Goal: Transaction & Acquisition: Purchase product/service

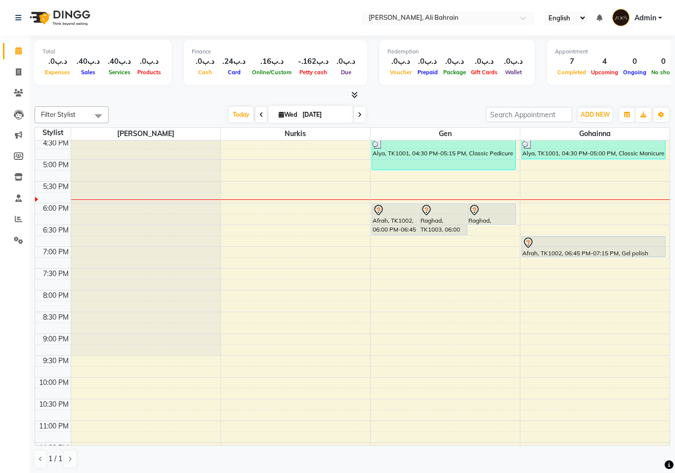
click at [379, 212] on icon at bounding box center [378, 212] width 1 height 1
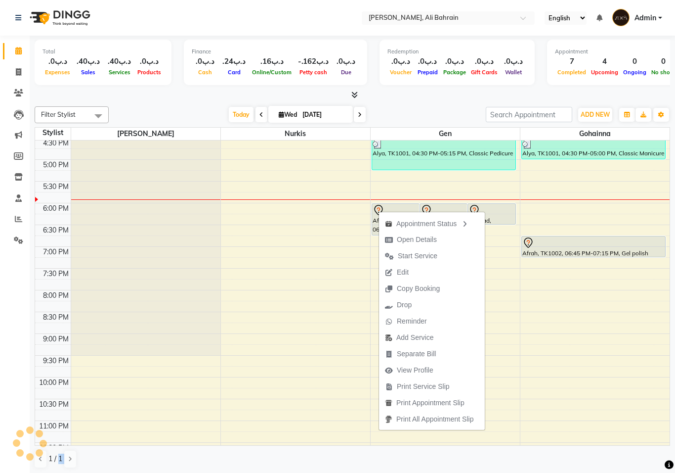
click at [379, 211] on div "Appointment Status Open Details Start Service Edit Copy Booking Drop Reminder A…" at bounding box center [432, 320] width 107 height 219
click at [409, 271] on span "Edit" at bounding box center [397, 272] width 36 height 16
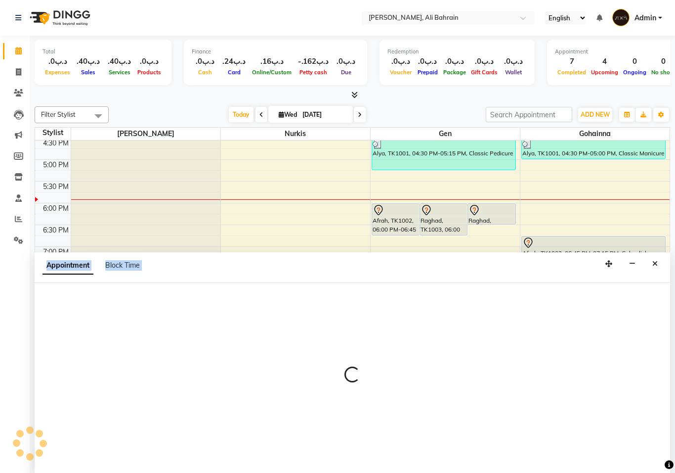
select select "tentative"
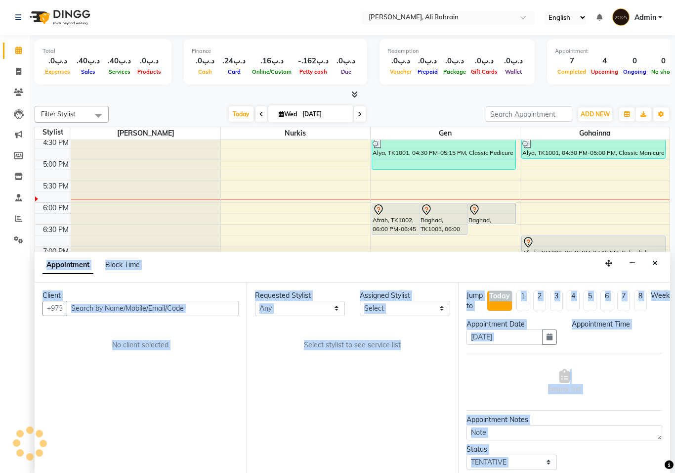
scroll to position [391, 0]
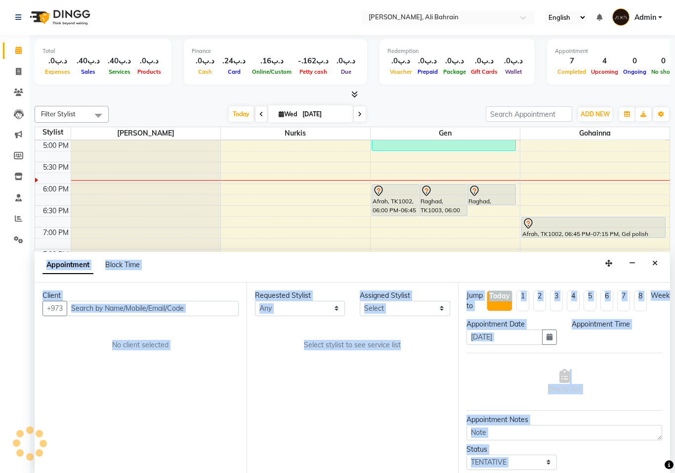
select select "1080"
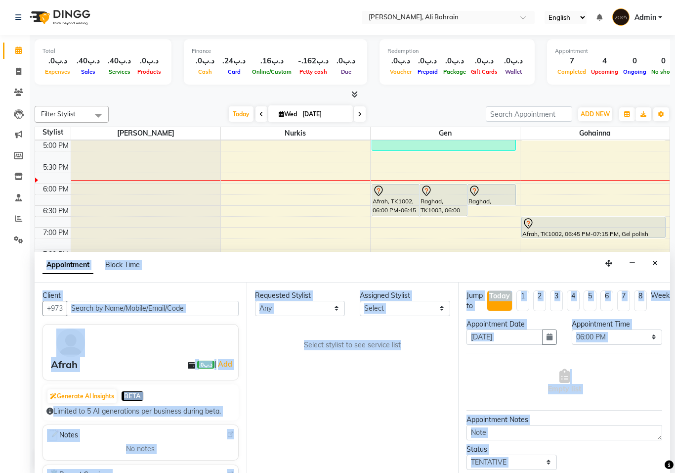
select select "69931"
select select "69932"
select select "3887"
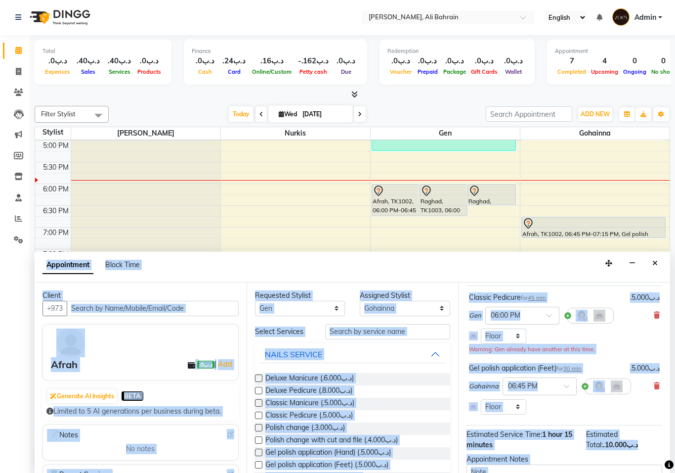
scroll to position [67, 0]
click at [331, 305] on select "Any Gen Gohainna Nurkis Sally" at bounding box center [300, 308] width 90 height 15
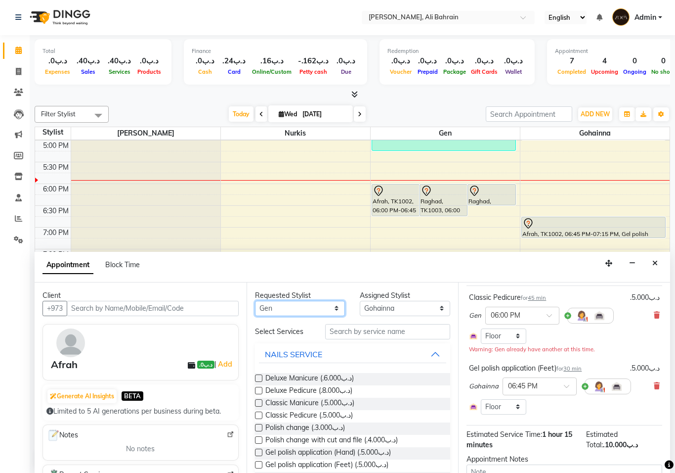
select select "69932"
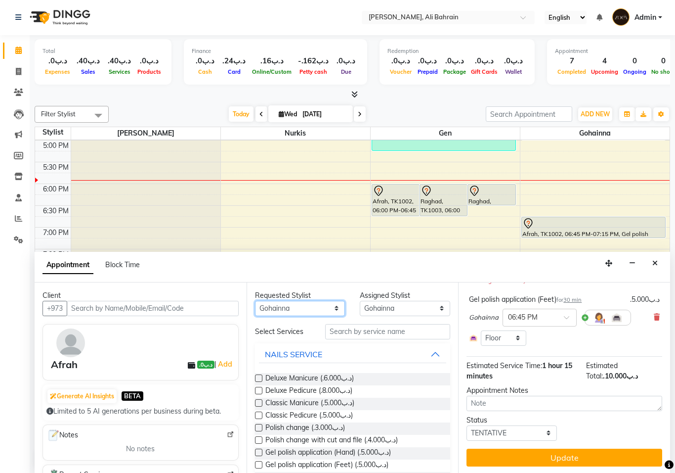
scroll to position [136, 0]
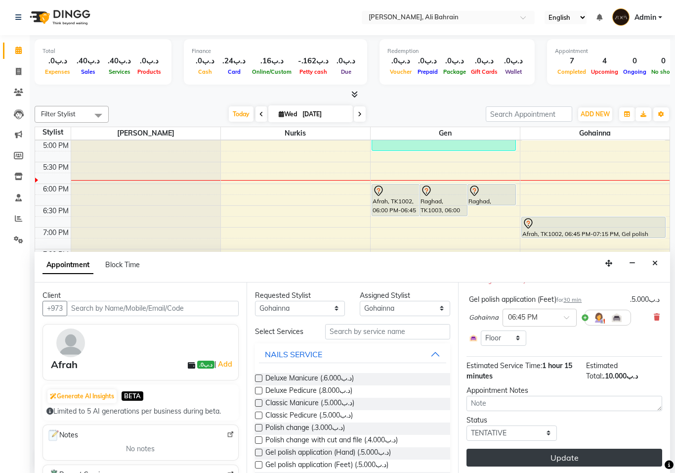
click at [574, 458] on button "Update" at bounding box center [565, 457] width 196 height 18
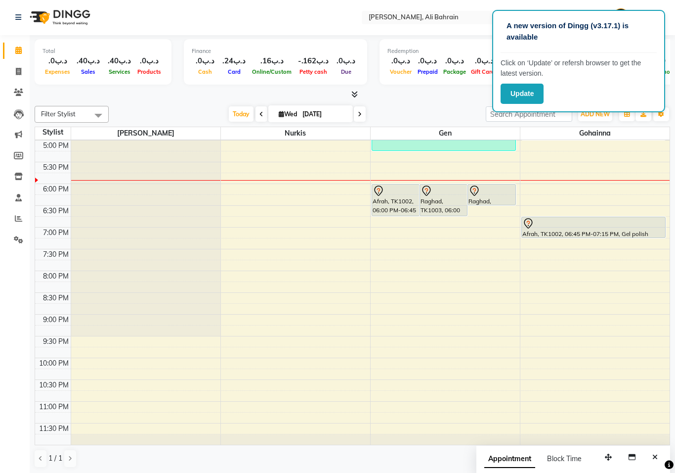
click at [380, 187] on icon at bounding box center [379, 191] width 12 height 12
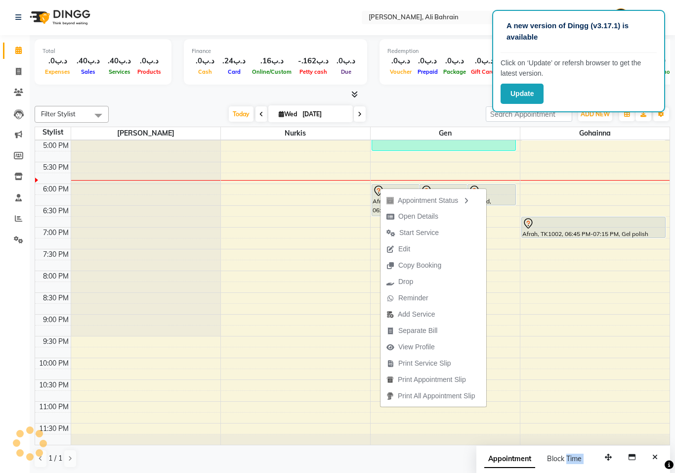
click at [380, 187] on div "Appointment Status Open Details Start Service Edit Copy Booking Drop Reminder A…" at bounding box center [433, 296] width 107 height 219
click at [401, 250] on span "Edit" at bounding box center [404, 249] width 12 height 10
select select "tentative"
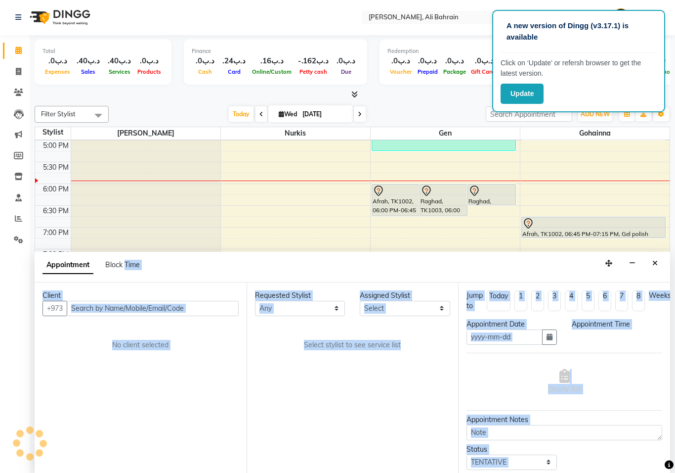
type input "[DATE]"
click at [401, 252] on div "Appointment Block Time" at bounding box center [353, 267] width 636 height 31
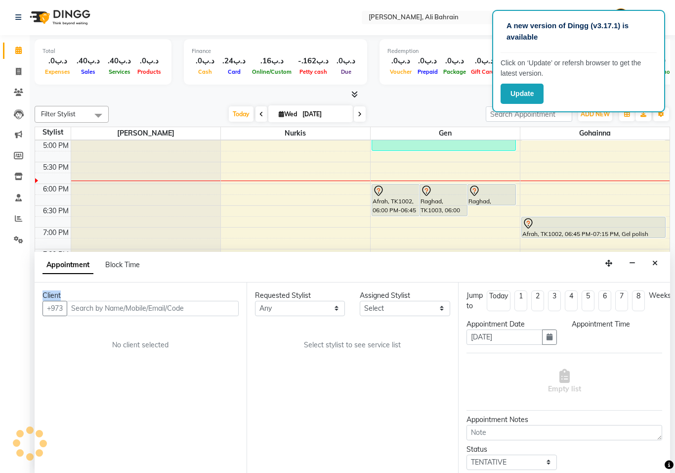
scroll to position [391, 0]
select select "69931"
select select "69932"
select select "1080"
select select "3887"
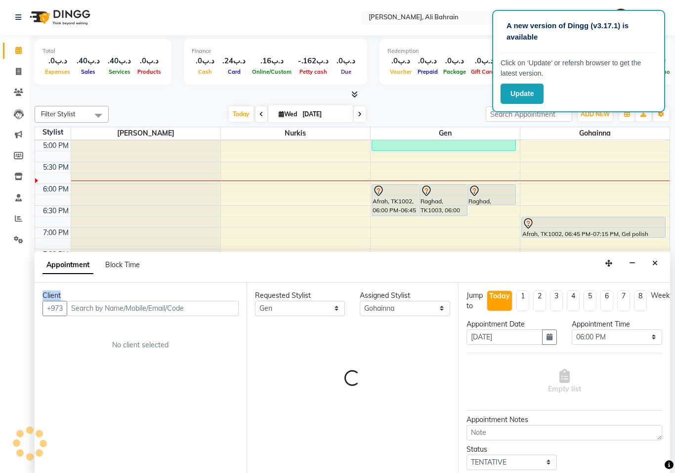
select select "3887"
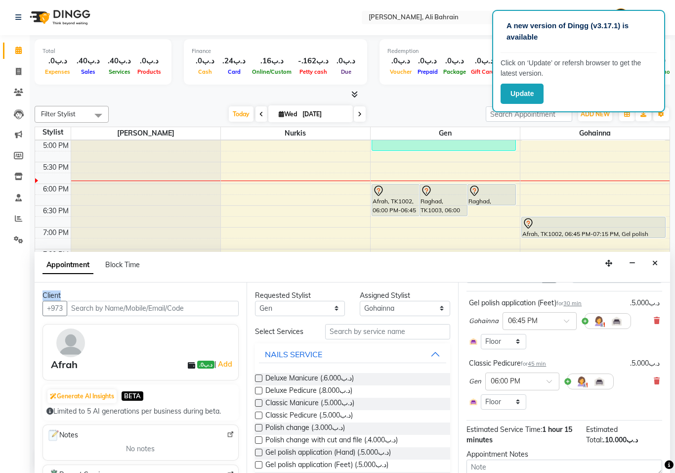
scroll to position [61, 0]
click at [331, 312] on select "Any Gen Gohainna Nurkis Sally" at bounding box center [300, 308] width 90 height 15
select select "69932"
click at [654, 382] on icon at bounding box center [657, 381] width 6 height 7
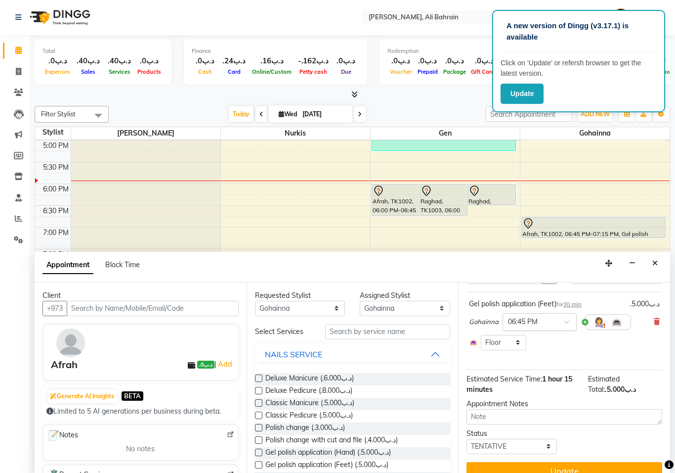
click at [564, 319] on span at bounding box center [570, 324] width 12 height 10
click at [537, 360] on div "06:00 PM" at bounding box center [539, 363] width 73 height 18
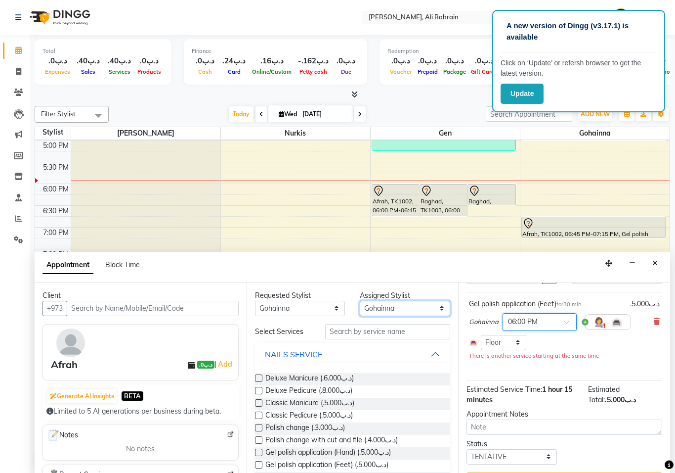
click at [436, 302] on select "Select Gen Gohainna Nurkis Sally" at bounding box center [405, 308] width 90 height 15
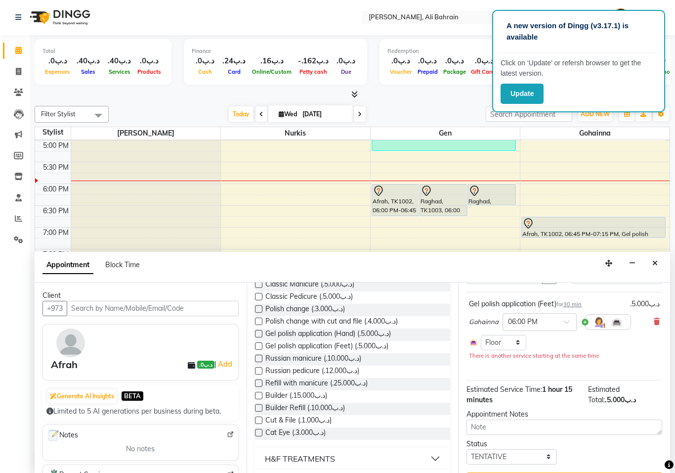
scroll to position [120, 0]
click at [260, 343] on label at bounding box center [258, 344] width 7 height 7
click at [260, 343] on input "checkbox" at bounding box center [258, 346] width 6 height 6
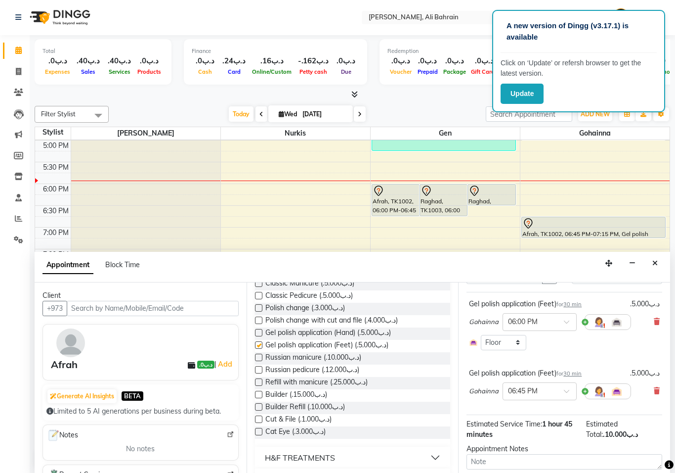
checkbox input "false"
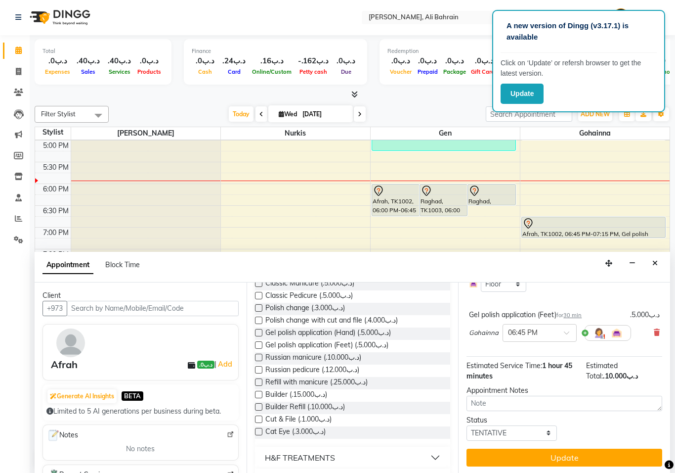
scroll to position [119, 0]
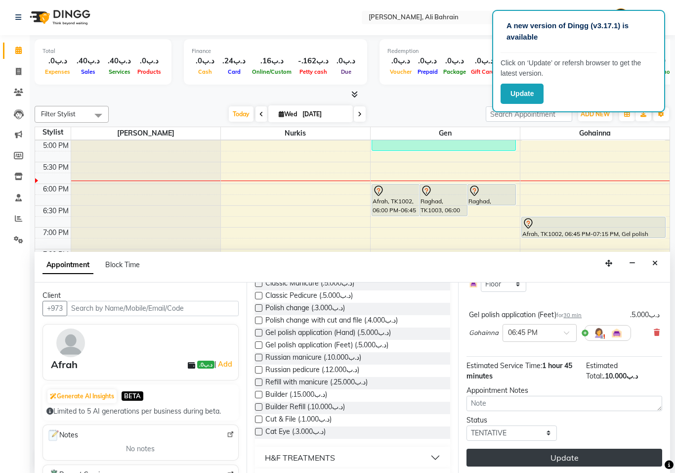
click at [554, 456] on button "Update" at bounding box center [565, 457] width 196 height 18
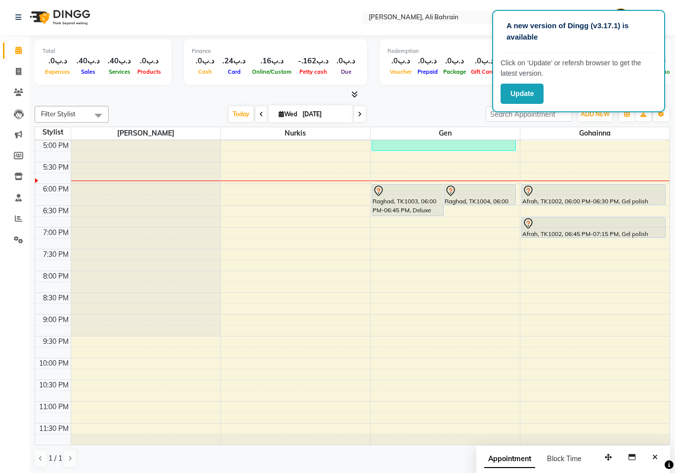
click at [378, 188] on icon at bounding box center [379, 191] width 12 height 12
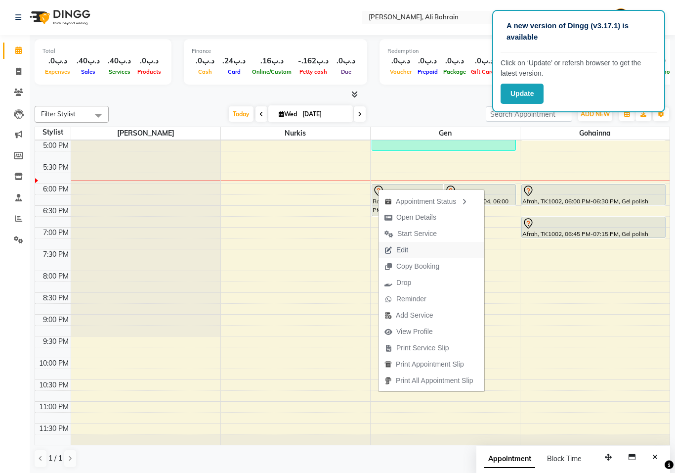
click at [406, 248] on span "Edit" at bounding box center [402, 250] width 12 height 10
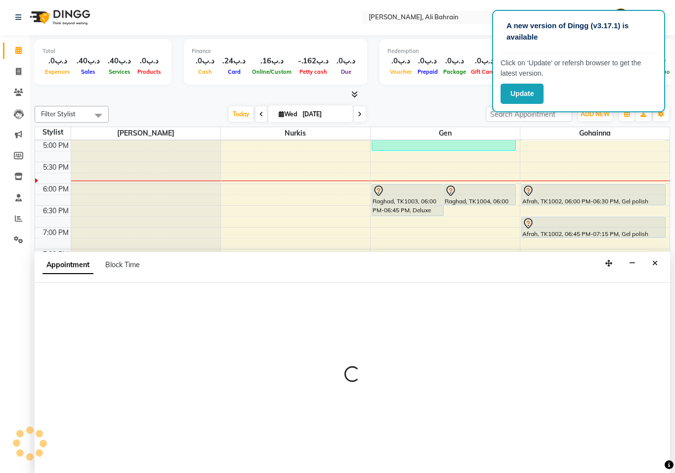
select select "tentative"
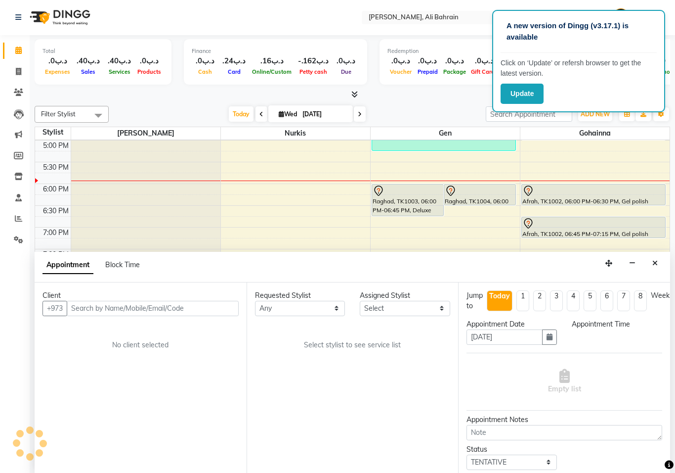
scroll to position [391, 0]
select select "69931"
select select "1080"
select select "3887"
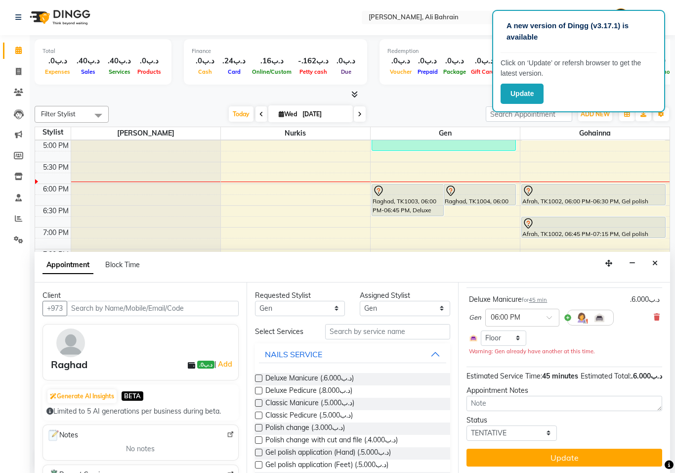
scroll to position [76, 0]
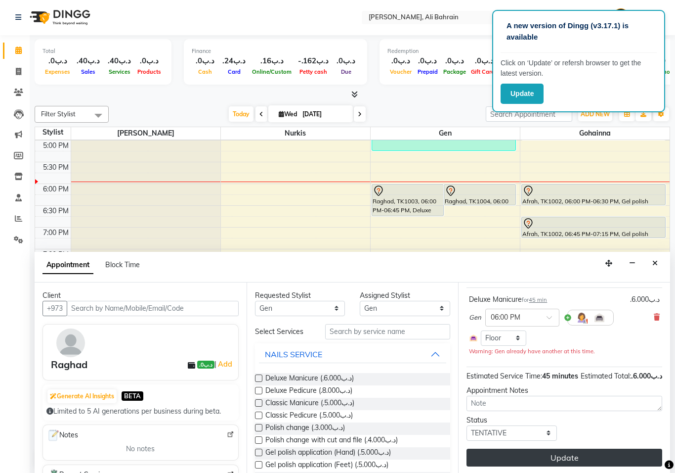
click at [602, 457] on button "Update" at bounding box center [565, 457] width 196 height 18
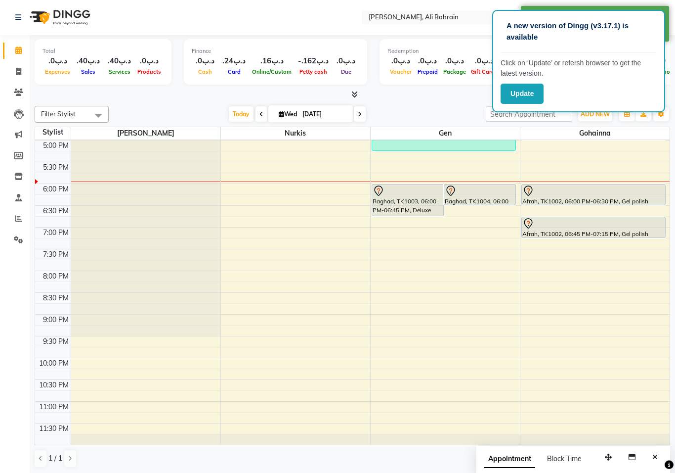
click at [451, 189] on icon at bounding box center [451, 191] width 12 height 12
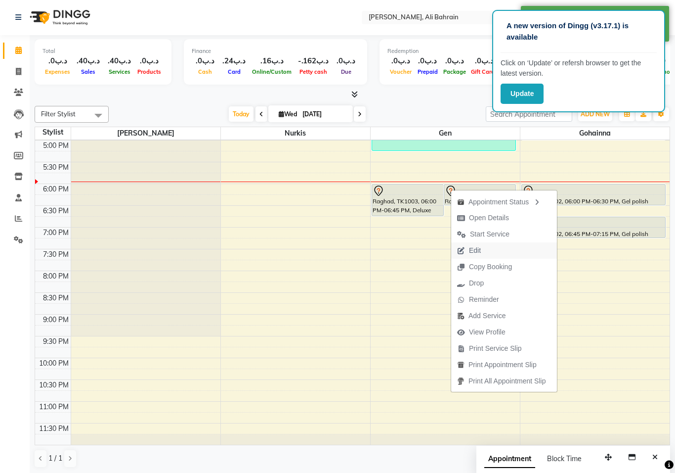
click at [482, 249] on span "Edit" at bounding box center [469, 250] width 36 height 16
select select "tentative"
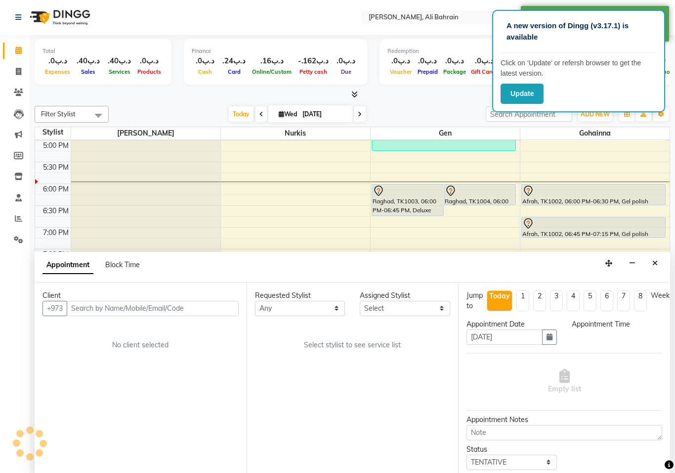
click at [482, 249] on div "8:00 AM 8:30 AM 9:00 AM 9:30 AM 10:00 AM 10:30 AM 11:00 AM 11:30 AM 12:00 PM 12…" at bounding box center [352, 97] width 635 height 696
select select "1080"
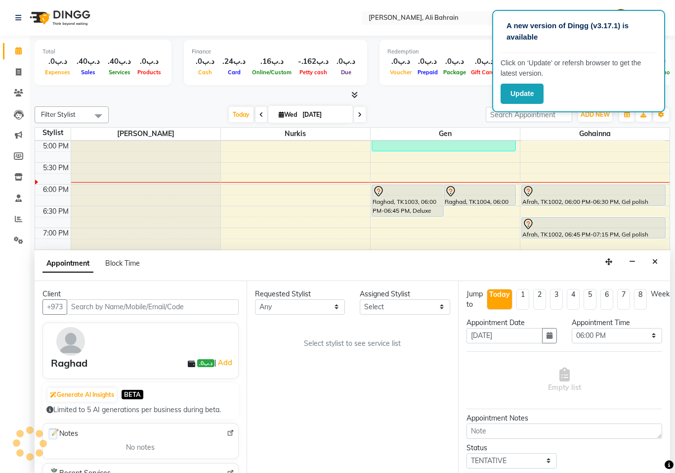
scroll to position [0, 0]
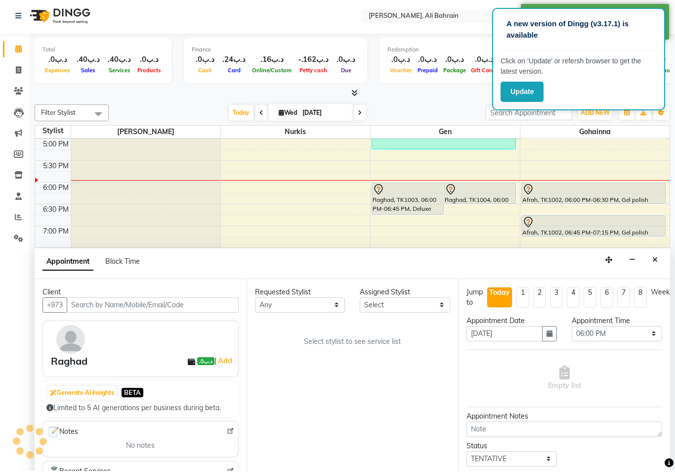
select select "69931"
select select "3887"
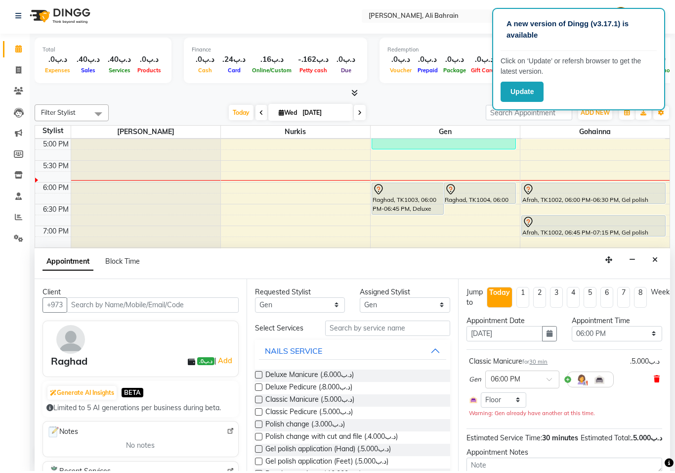
click at [657, 378] on icon at bounding box center [657, 380] width 6 height 7
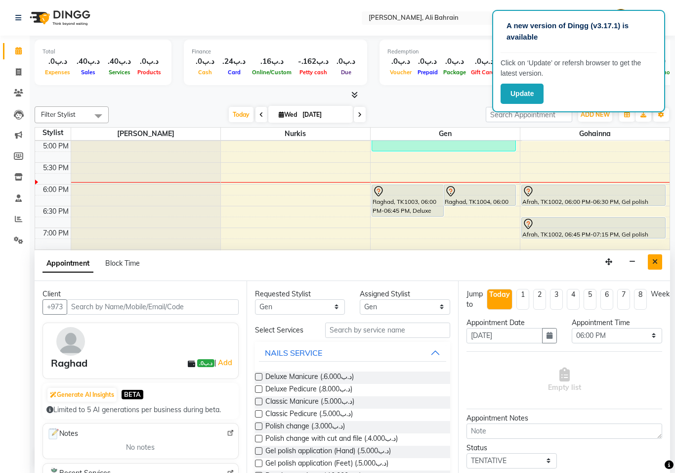
click at [655, 259] on icon "Close" at bounding box center [655, 261] width 5 height 7
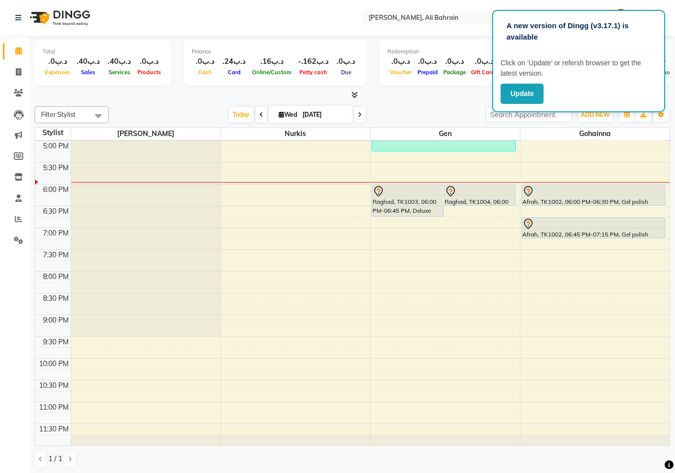
click at [379, 189] on icon at bounding box center [379, 191] width 12 height 12
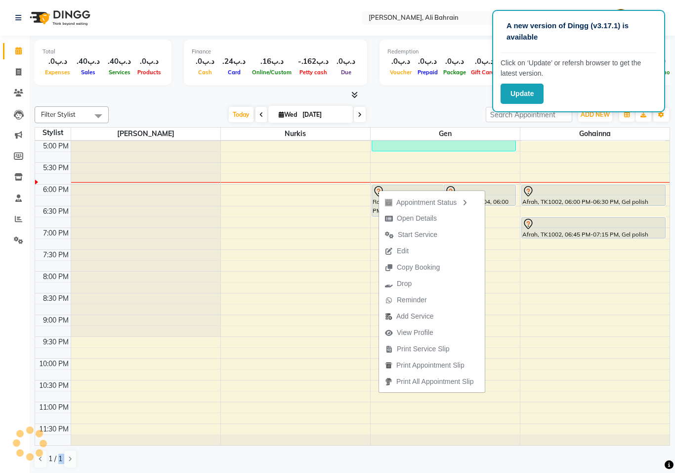
click at [379, 189] on div "Appointment Status Open Details Start Service Edit Copy Booking Drop Reminder A…" at bounding box center [432, 290] width 107 height 203
click at [403, 251] on span "Edit" at bounding box center [403, 251] width 12 height 10
select select "tentative"
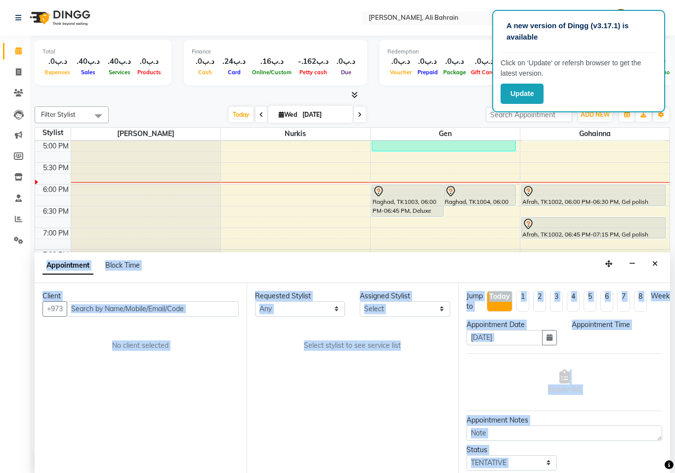
click at [403, 252] on div "Appointment Block Time" at bounding box center [353, 267] width 636 height 31
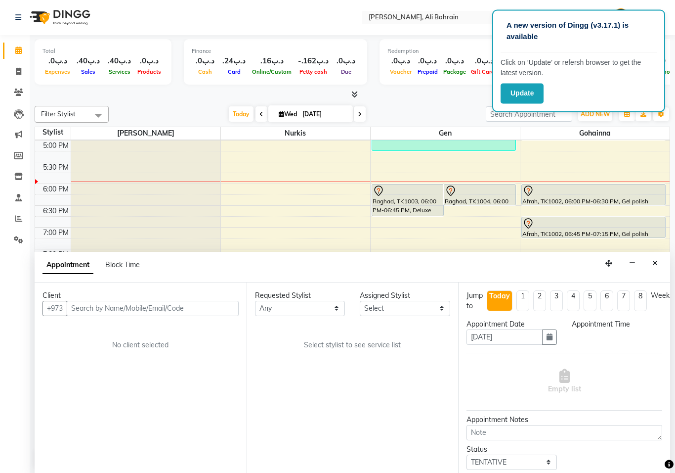
select select "69931"
select select "1080"
select select "3887"
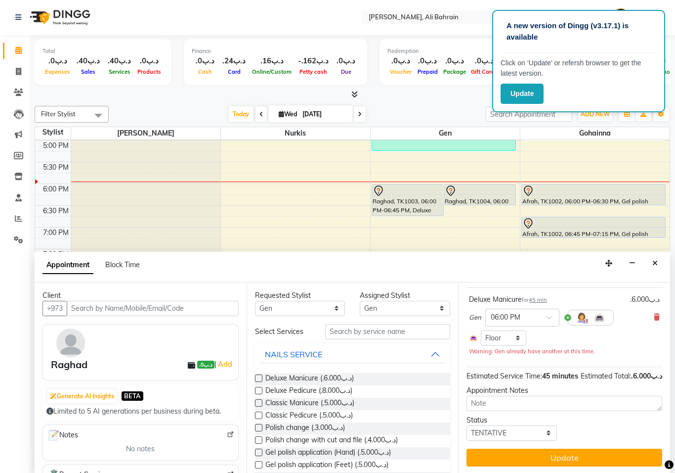
scroll to position [76, 0]
click at [659, 313] on icon at bounding box center [657, 316] width 6 height 7
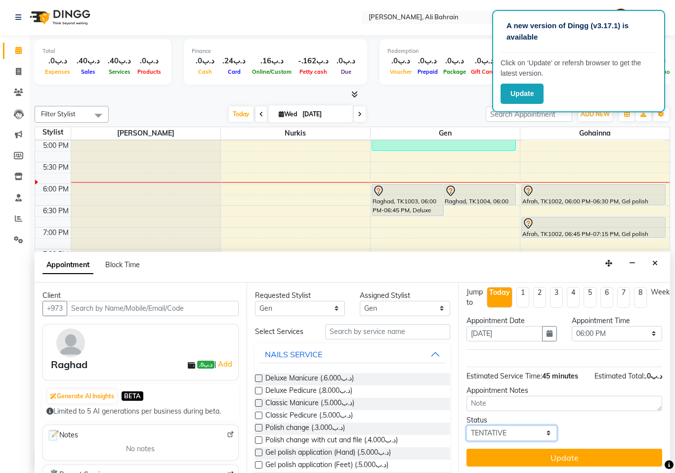
click at [551, 431] on select "Select TENTATIVE CONFIRM CHECK-IN UPCOMING" at bounding box center [512, 432] width 90 height 15
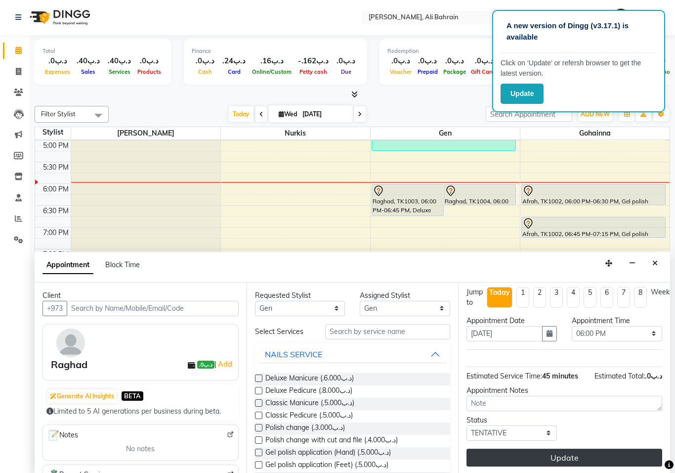
click at [568, 457] on button "Update" at bounding box center [565, 457] width 196 height 18
click at [582, 453] on button "Update" at bounding box center [565, 457] width 196 height 18
click at [560, 456] on button "Update" at bounding box center [565, 457] width 196 height 18
click at [585, 452] on button "Update" at bounding box center [565, 457] width 196 height 18
click at [584, 452] on button "Update" at bounding box center [565, 457] width 196 height 18
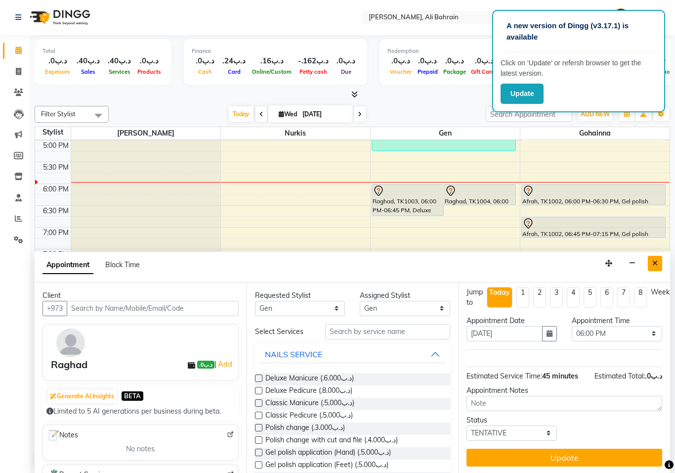
click at [656, 265] on icon "Close" at bounding box center [655, 263] width 5 height 7
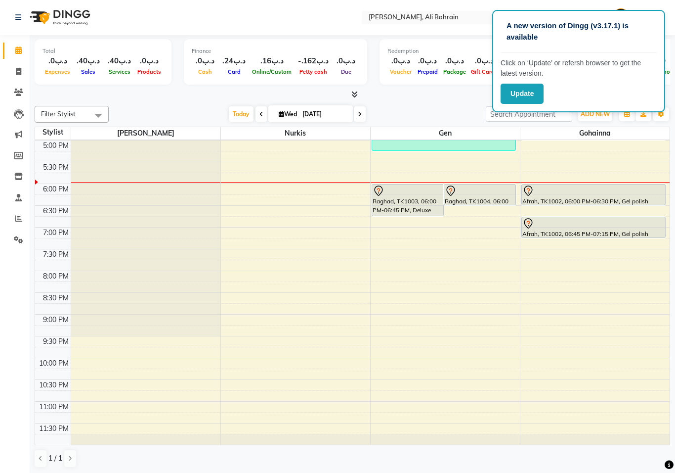
click at [532, 193] on icon at bounding box center [529, 191] width 12 height 12
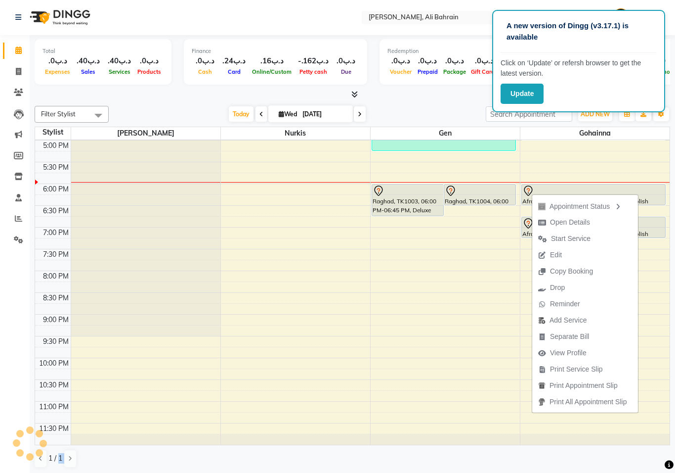
click at [532, 193] on div "Appointment Status Open Details Start Service Edit Copy Booking Drop Reminder A…" at bounding box center [585, 302] width 107 height 219
click at [557, 223] on span "Open Details" at bounding box center [570, 222] width 40 height 10
select select "7"
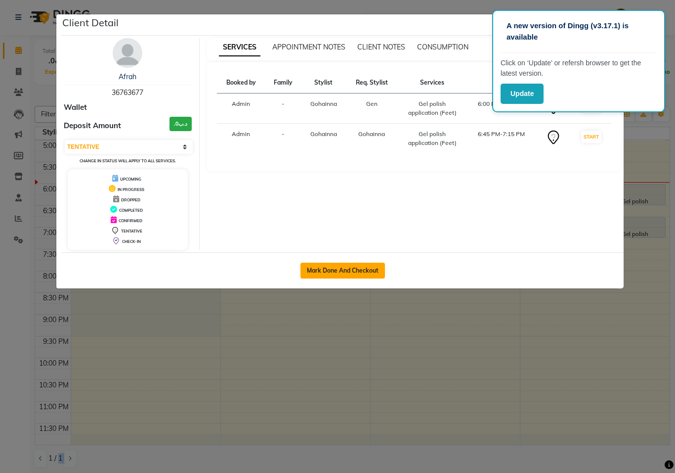
click at [340, 271] on button "Mark Done And Checkout" at bounding box center [343, 271] width 85 height 16
select select "service"
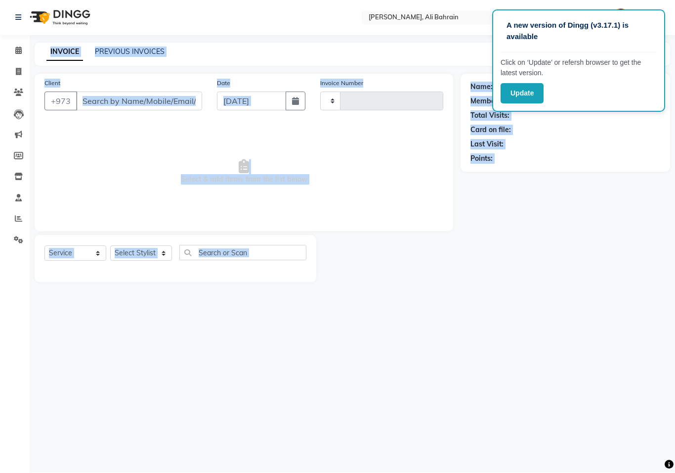
type input "0691"
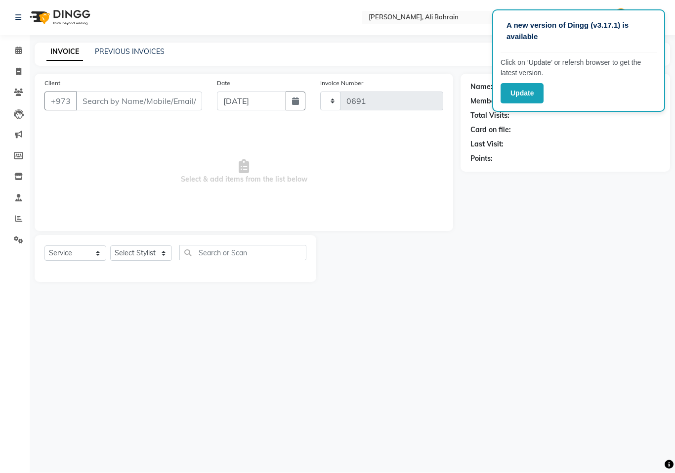
click at [340, 271] on ngb-modal-window "Client Detail Afrah 36763677 Wallet Deposit Amount .د.ب0 Select IN SERVICE CONF…" at bounding box center [337, 236] width 675 height 473
select select "7769"
type input "36763677"
select select "69932"
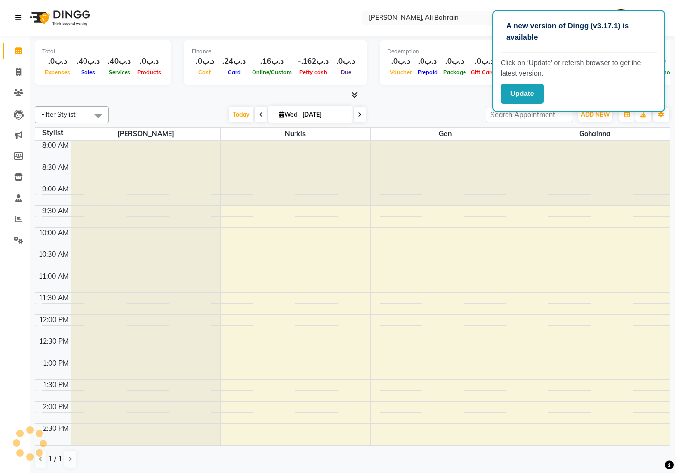
scroll to position [372, 0]
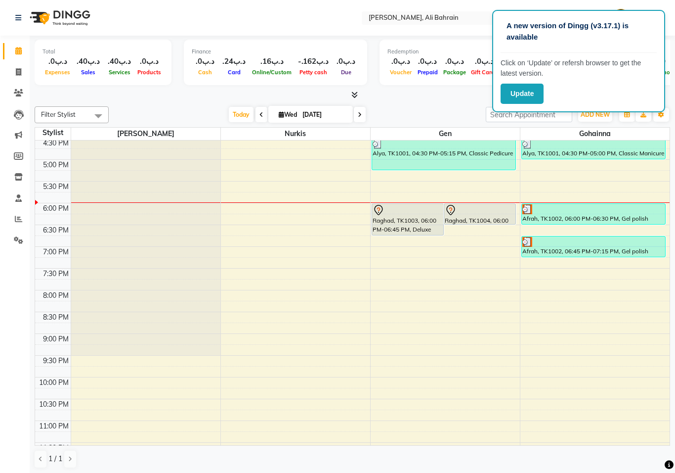
click at [528, 208] on img at bounding box center [528, 209] width 10 height 10
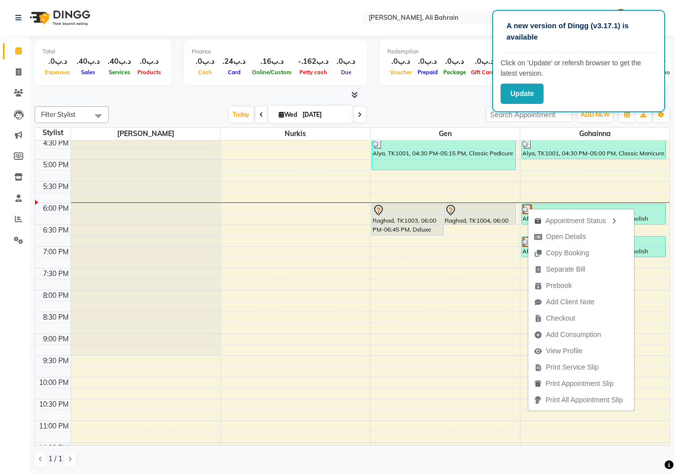
click at [604, 172] on div "8:00 AM 8:30 AM 9:00 AM 9:30 AM 10:00 AM 10:30 AM 11:00 AM 11:30 AM 12:00 PM 12…" at bounding box center [352, 116] width 635 height 696
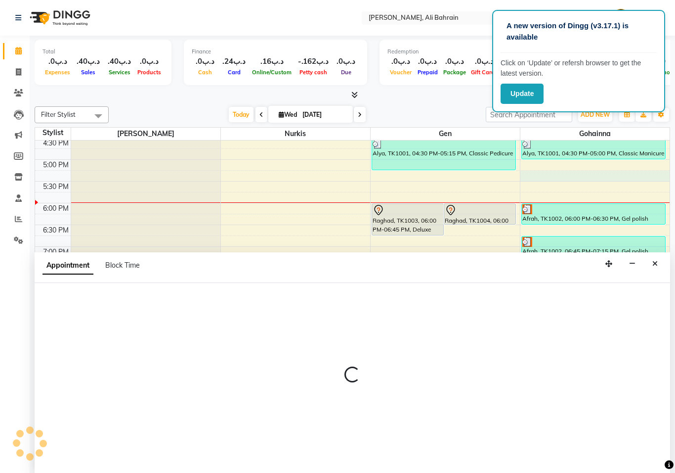
select select "69932"
select select "1035"
select select "tentative"
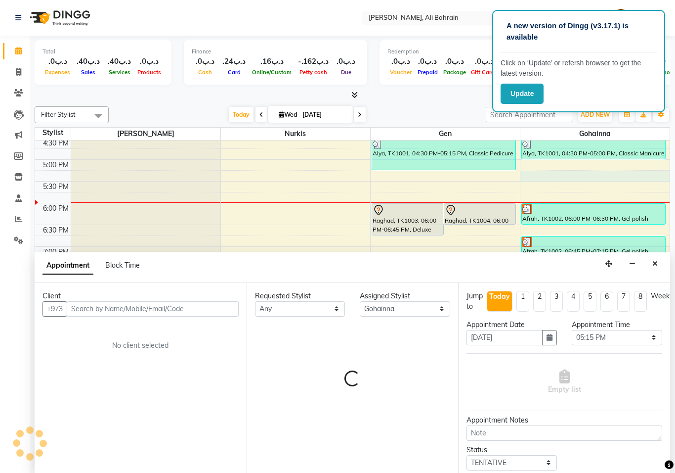
scroll to position [0, 0]
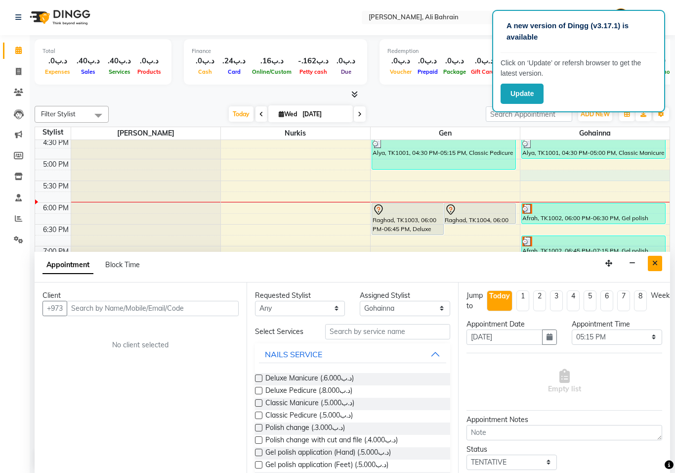
click at [655, 260] on icon "Close" at bounding box center [655, 263] width 5 height 7
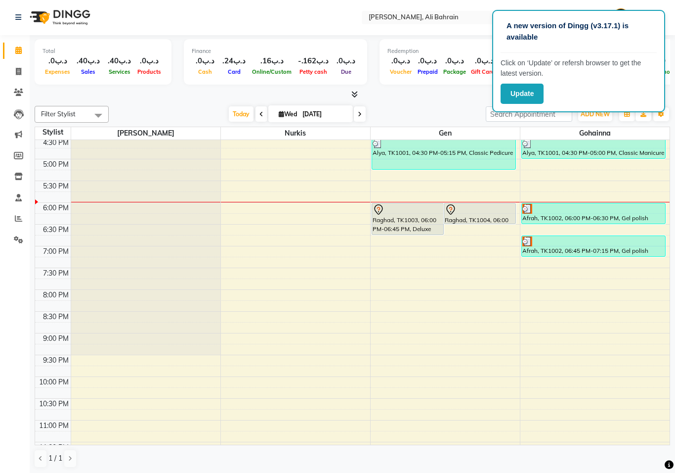
click at [527, 209] on img at bounding box center [528, 209] width 10 height 10
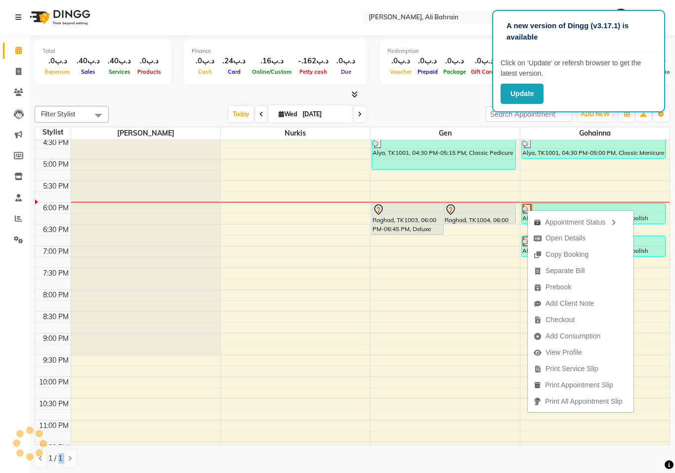
click at [527, 209] on div "Appointment Status Open Details Copy Booking Separate Bill Prebook Add Client N…" at bounding box center [580, 310] width 107 height 203
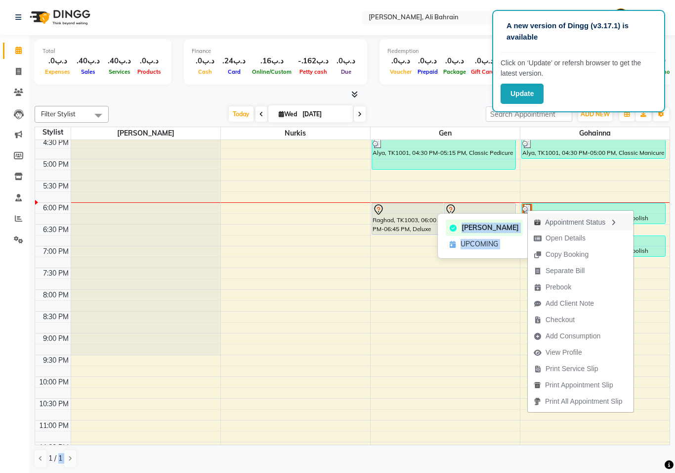
click at [616, 222] on icon "button" at bounding box center [614, 222] width 8 height 7
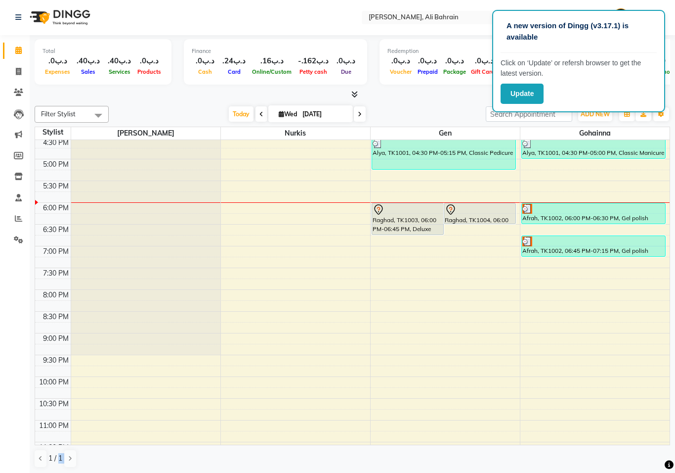
click at [526, 209] on img at bounding box center [528, 209] width 10 height 10
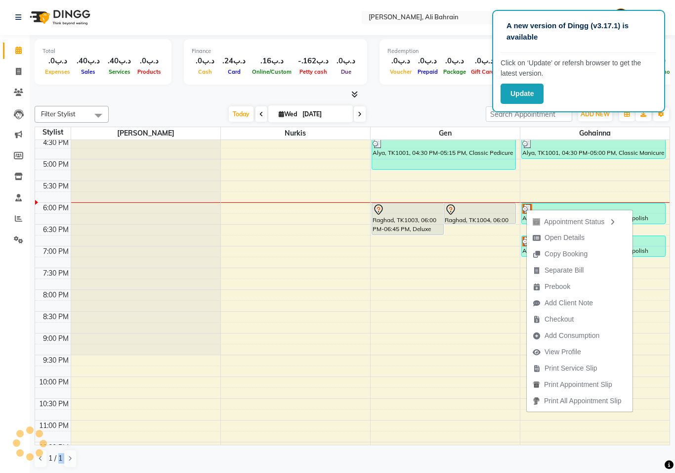
click at [526, 209] on div "Appointment Status Open Details Copy Booking Separate Bill Prebook Add Client N…" at bounding box center [579, 310] width 107 height 203
click at [554, 237] on span "Open Details" at bounding box center [565, 237] width 40 height 10
select select "3"
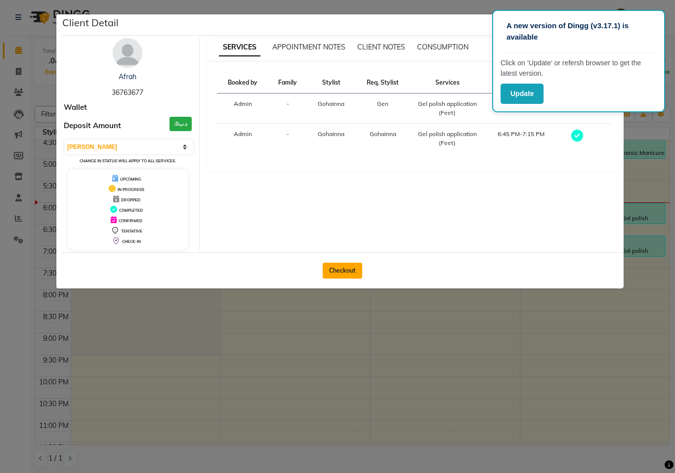
click at [343, 271] on button "Checkout" at bounding box center [343, 271] width 40 height 16
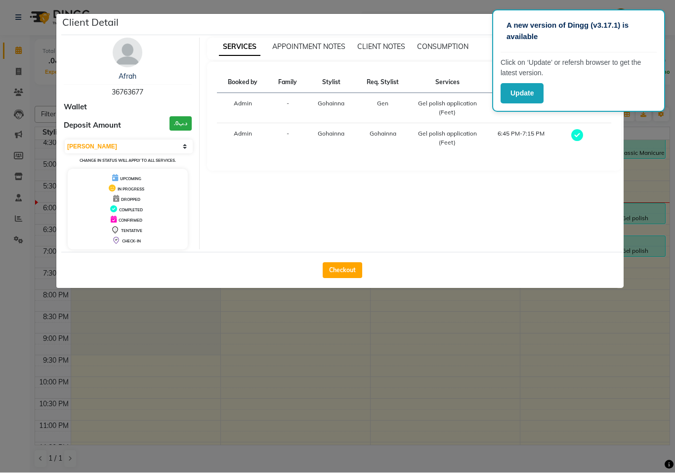
select select "7769"
select select "service"
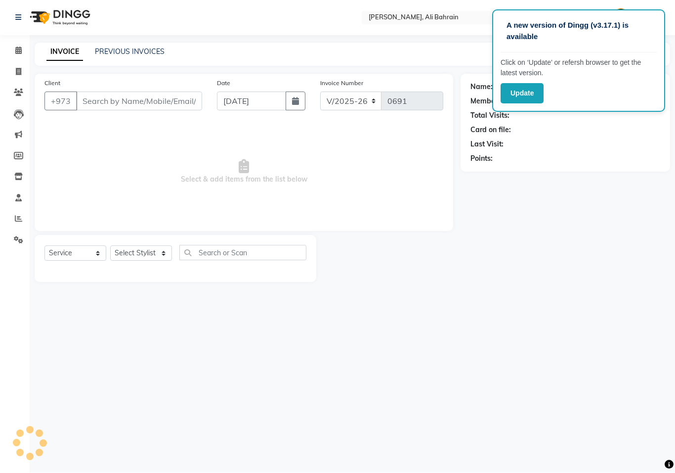
type input "36763677"
select select "69932"
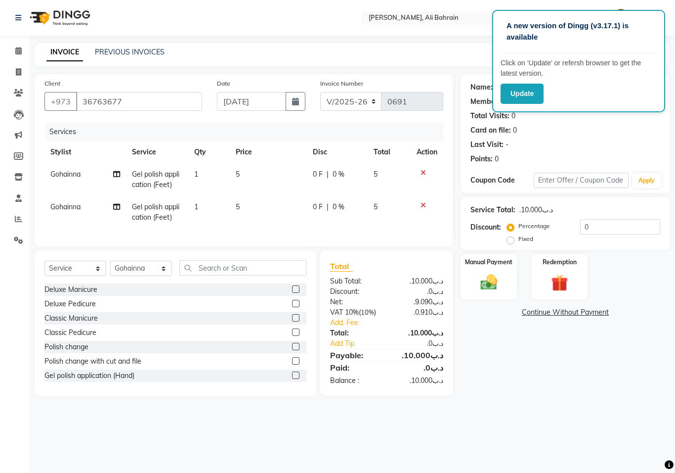
click at [423, 171] on icon at bounding box center [423, 172] width 5 height 7
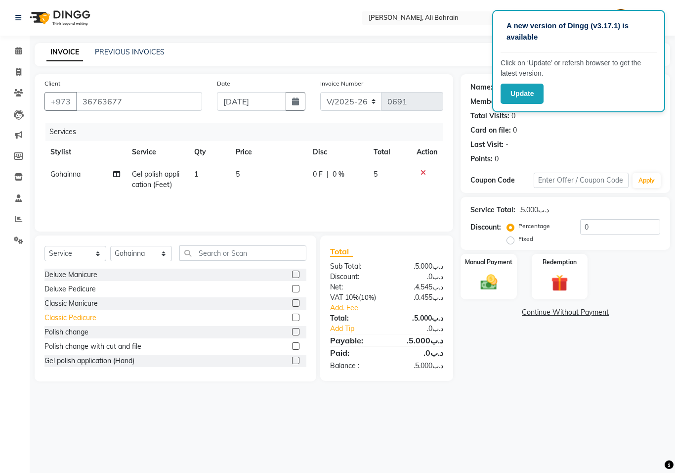
click at [54, 317] on div "Classic Pedicure" at bounding box center [70, 317] width 52 height 10
checkbox input "false"
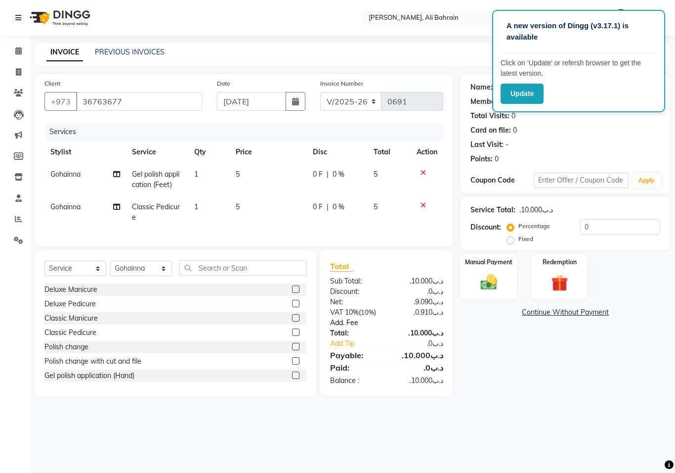
click at [352, 325] on link "Add. Fee" at bounding box center [387, 322] width 128 height 10
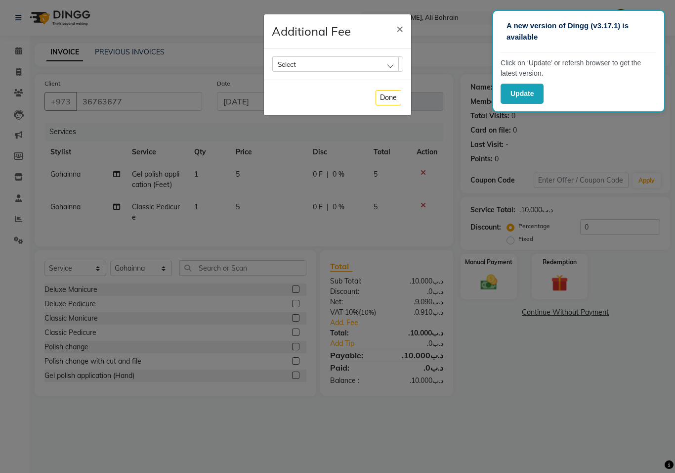
click at [387, 64] on div "Select" at bounding box center [335, 63] width 127 height 15
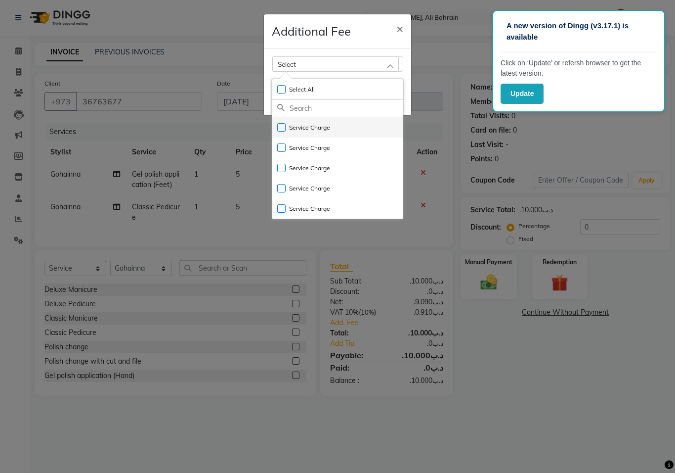
click at [327, 131] on label "Service Charge" at bounding box center [303, 127] width 53 height 9
checkbox input "true"
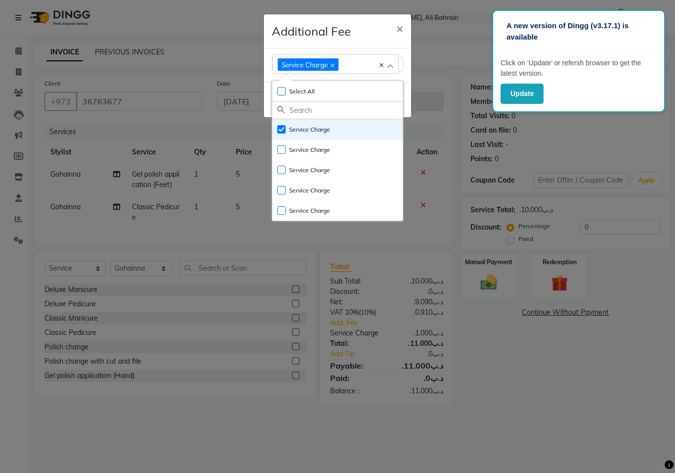
click at [367, 62] on div "Service Charge" at bounding box center [331, 63] width 106 height 13
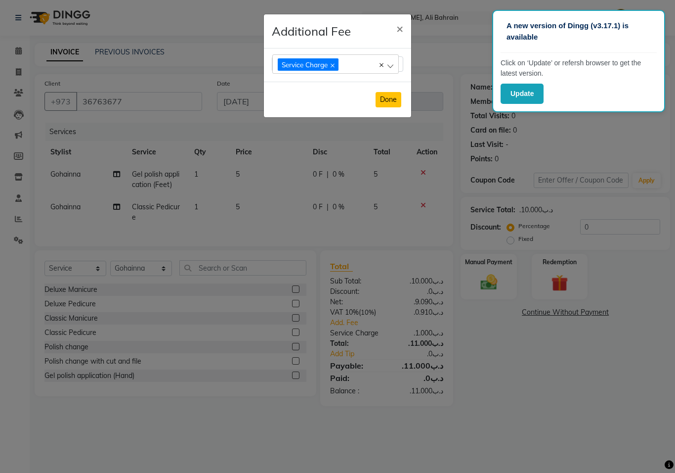
click at [387, 97] on button "Done" at bounding box center [389, 99] width 26 height 15
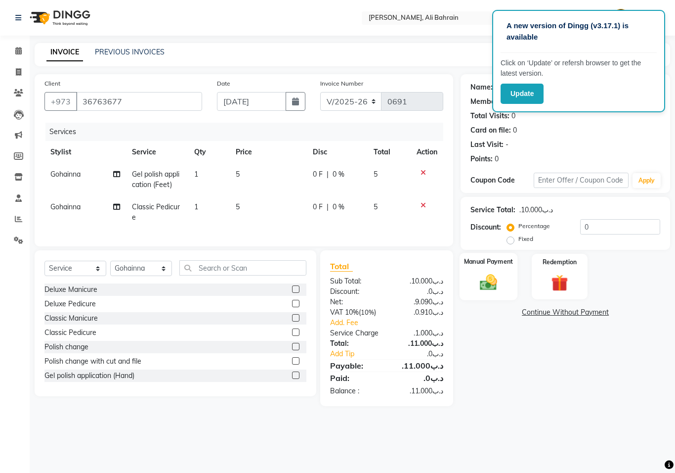
click at [486, 280] on img at bounding box center [489, 282] width 28 height 20
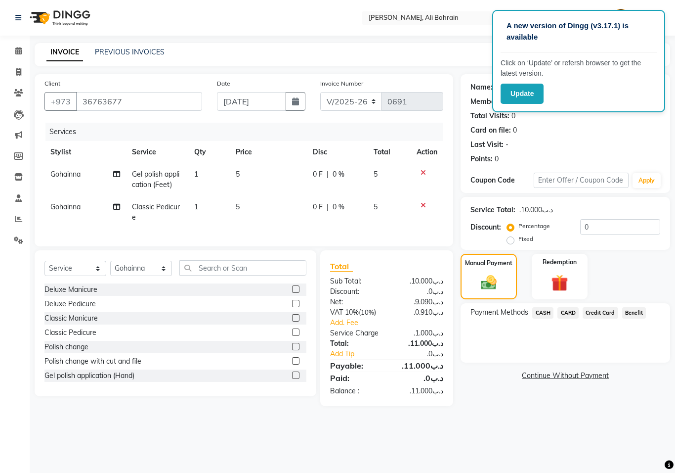
click at [570, 312] on span "CARD" at bounding box center [568, 312] width 21 height 11
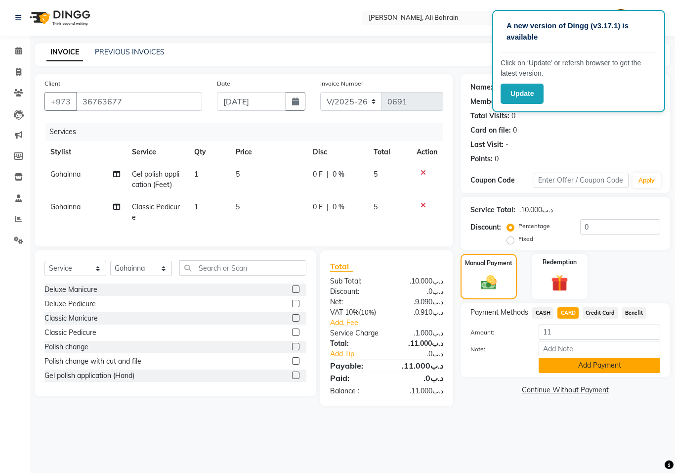
click at [572, 367] on button "Add Payment" at bounding box center [600, 364] width 122 height 15
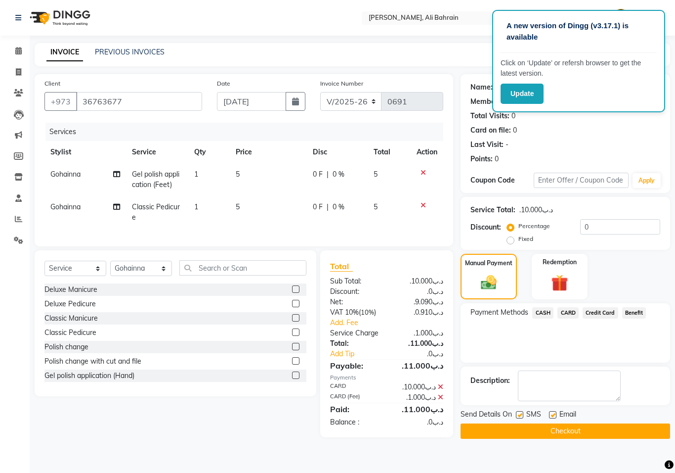
click at [567, 433] on button "Checkout" at bounding box center [566, 430] width 210 height 15
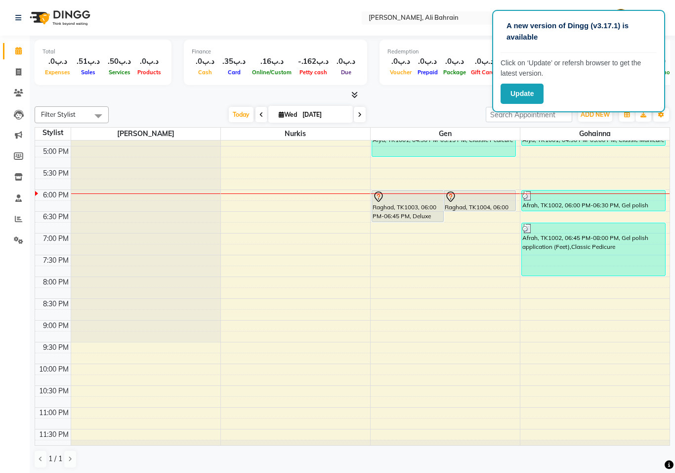
scroll to position [386, 0]
click at [381, 194] on link "Raghad, TK1003, 06:00 PM-06:45 PM, Deluxe Manicure" at bounding box center [408, 205] width 72 height 32
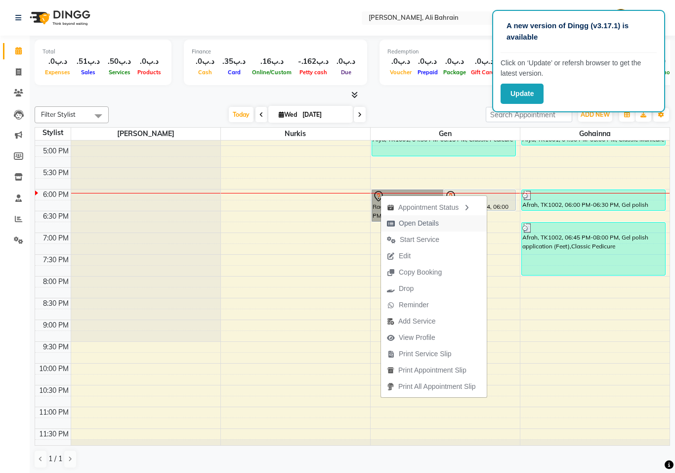
click at [410, 224] on span "Open Details" at bounding box center [419, 223] width 40 height 10
select select "7"
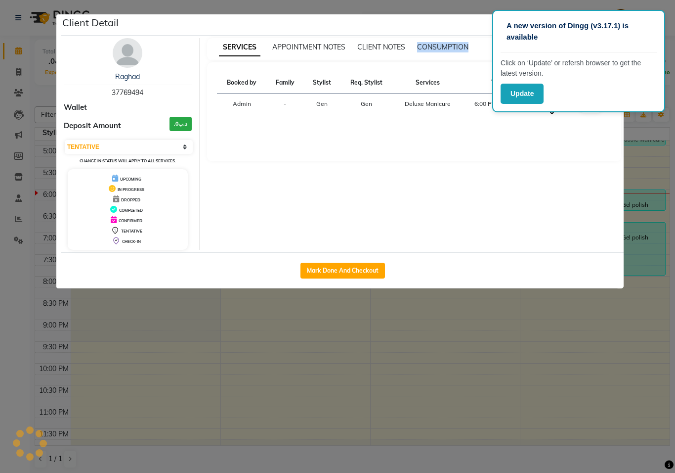
click at [410, 224] on div "SERVICES APPOINTMENT NOTES CLIENT NOTES CONSUMPTION Booked by Family Stylist Re…" at bounding box center [415, 144] width 430 height 212
click at [344, 272] on button "Mark Done And Checkout" at bounding box center [343, 271] width 85 height 16
select select "7769"
select select "service"
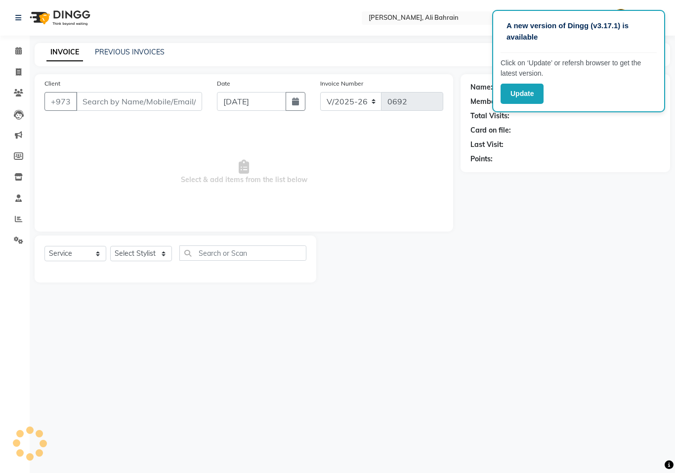
type input "37769494"
select select "69931"
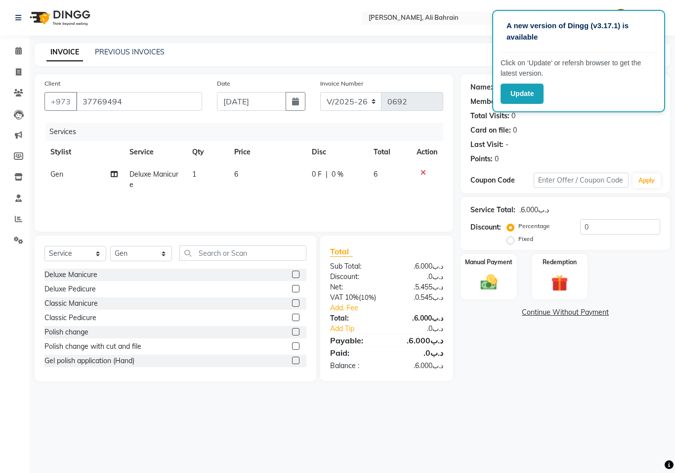
click at [421, 171] on icon at bounding box center [423, 172] width 5 height 7
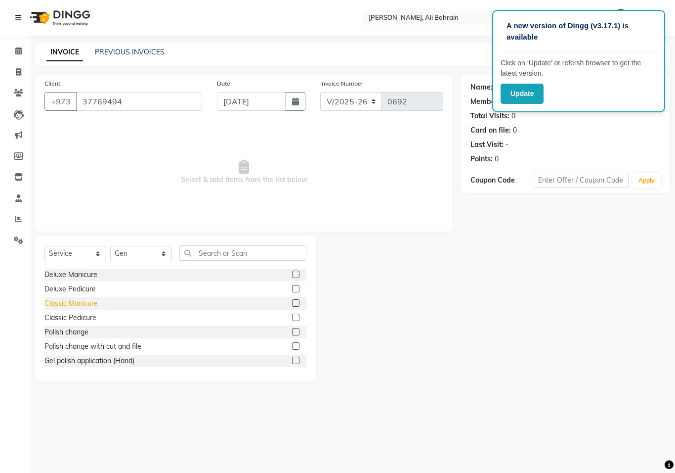
click at [92, 305] on div "Classic Manicure" at bounding box center [70, 303] width 53 height 10
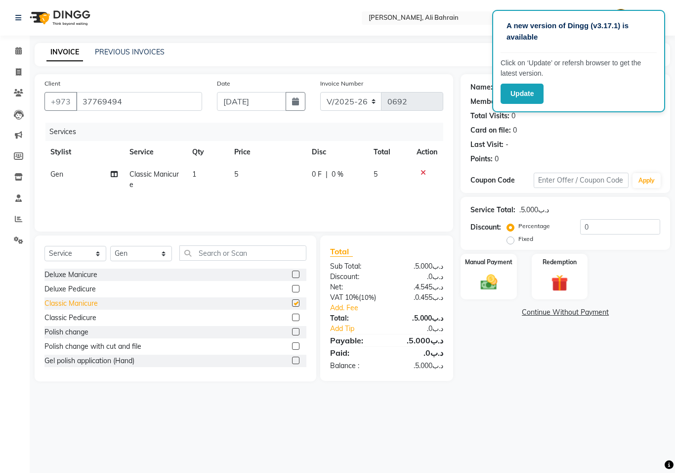
checkbox input "false"
click at [349, 311] on link "Add. Fee" at bounding box center [387, 308] width 128 height 10
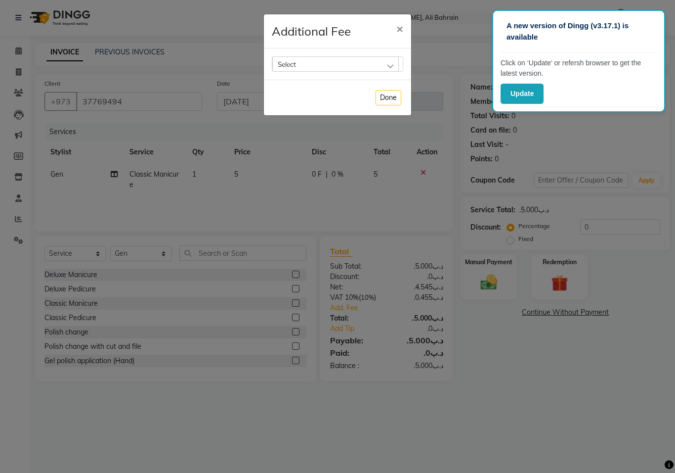
click at [385, 66] on div "Select" at bounding box center [335, 63] width 127 height 15
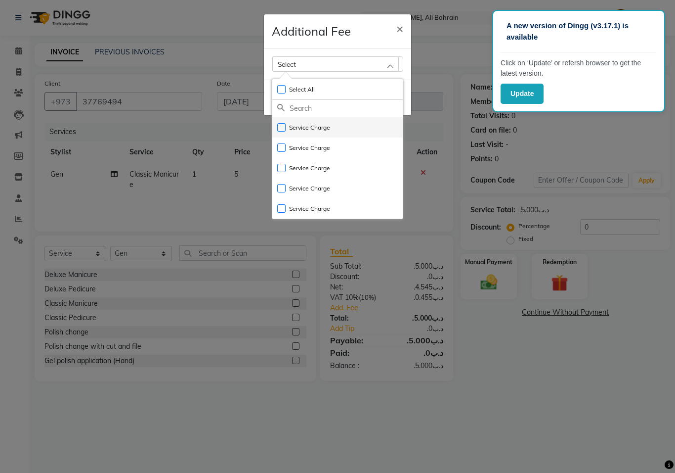
click at [322, 132] on label "Service Charge" at bounding box center [303, 127] width 53 height 9
checkbox input "true"
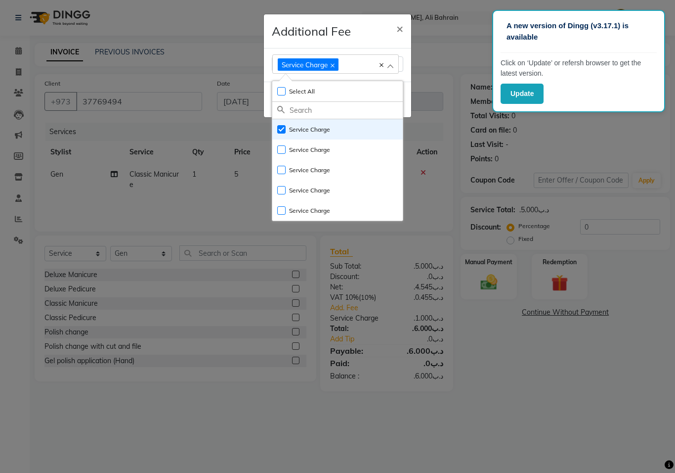
click at [427, 58] on ngb-modal-window "Additional Fee × Service Charge Select All UnSelect All Service Charge Service …" at bounding box center [337, 236] width 675 height 473
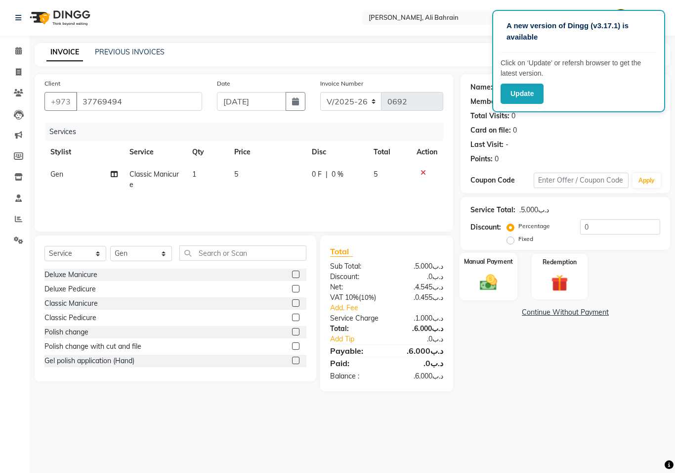
click at [491, 282] on img at bounding box center [489, 282] width 28 height 20
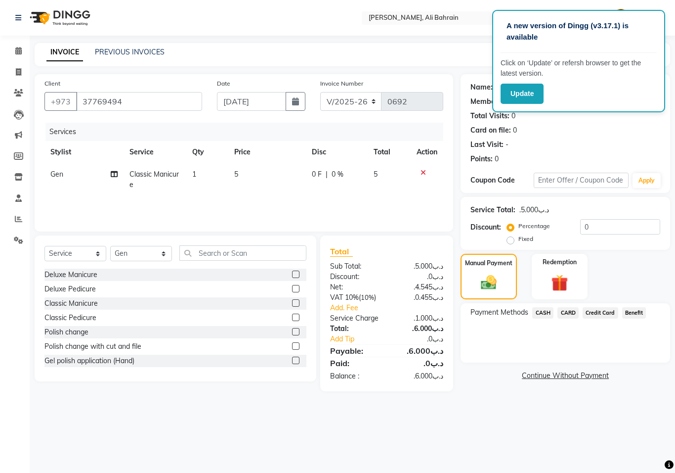
click at [569, 313] on span "CARD" at bounding box center [568, 312] width 21 height 11
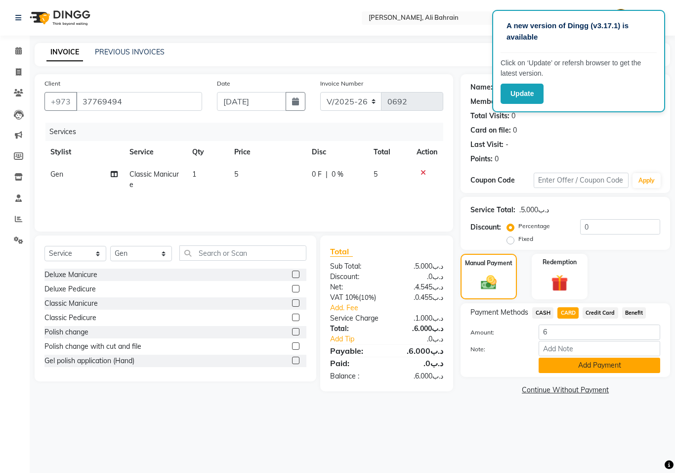
click at [576, 365] on button "Add Payment" at bounding box center [600, 364] width 122 height 15
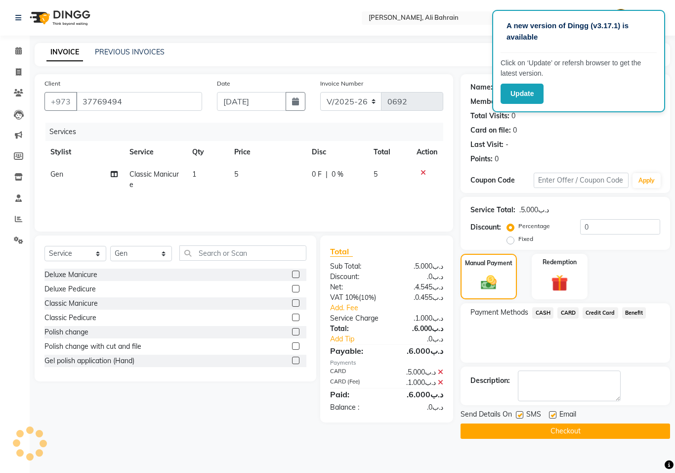
click at [573, 433] on button "Checkout" at bounding box center [566, 430] width 210 height 15
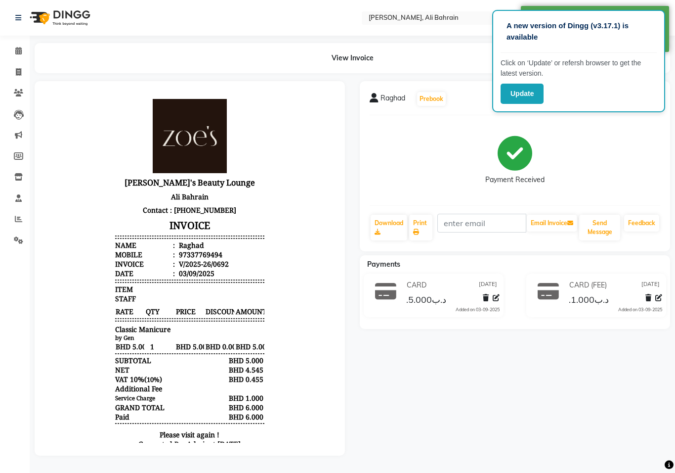
select select "7769"
select select "service"
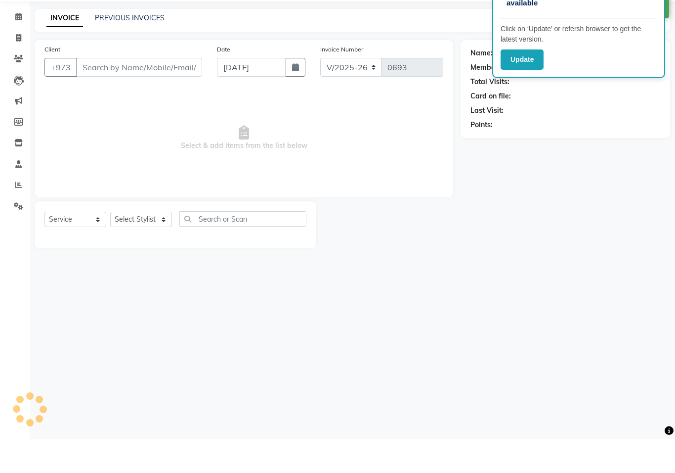
type input "37769494"
select select "69931"
